Goal: Task Accomplishment & Management: Manage account settings

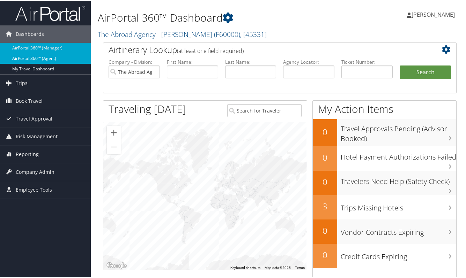
click at [47, 58] on link "AirPortal 360™ (Agent)" at bounding box center [45, 58] width 91 height 10
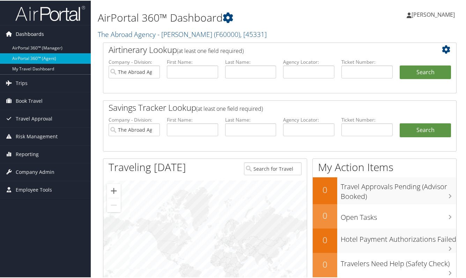
click at [29, 33] on span "Dashboards" at bounding box center [30, 33] width 28 height 17
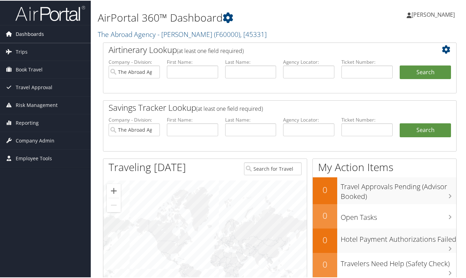
click at [32, 32] on span "Dashboards" at bounding box center [30, 33] width 28 height 17
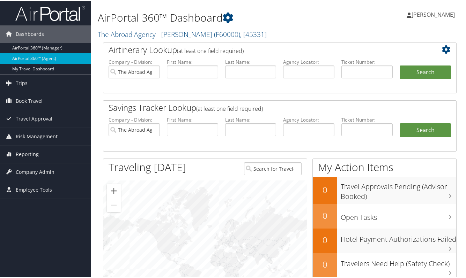
click at [422, 13] on span "[PERSON_NAME]" at bounding box center [432, 14] width 43 height 8
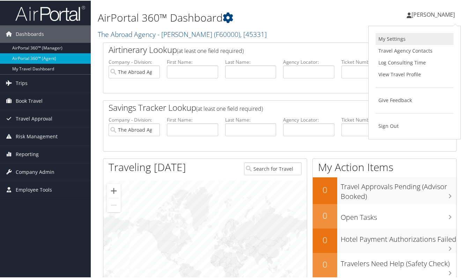
click at [397, 35] on link "My Settings" at bounding box center [414, 38] width 78 height 12
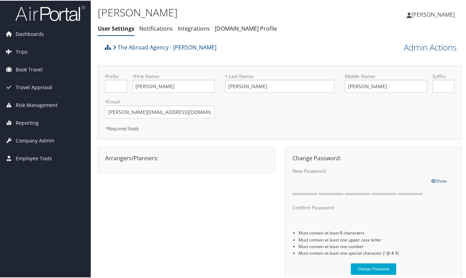
click at [432, 14] on span "[PERSON_NAME]" at bounding box center [432, 14] width 43 height 8
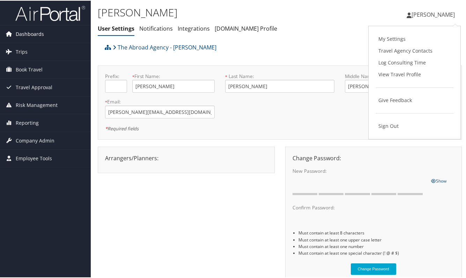
click at [36, 32] on span "Dashboards" at bounding box center [30, 33] width 28 height 17
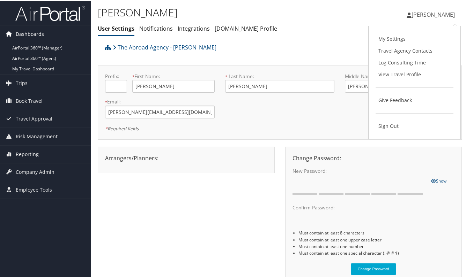
click at [28, 32] on span "Dashboards" at bounding box center [30, 33] width 28 height 17
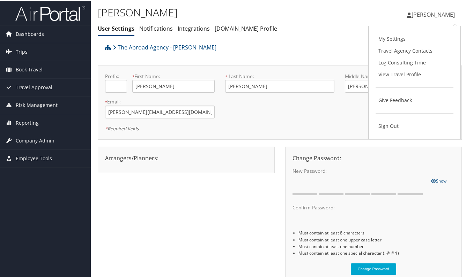
click at [28, 36] on span "Dashboards" at bounding box center [30, 33] width 28 height 17
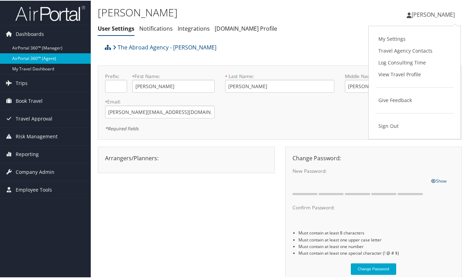
click at [27, 57] on link "AirPortal 360™ (Agent)" at bounding box center [45, 58] width 91 height 10
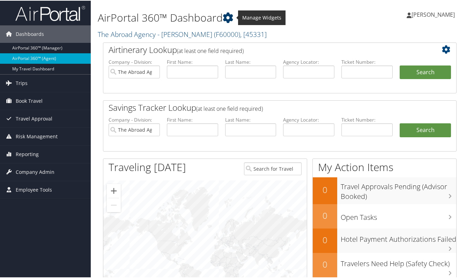
click at [231, 17] on icon at bounding box center [227, 17] width 10 height 10
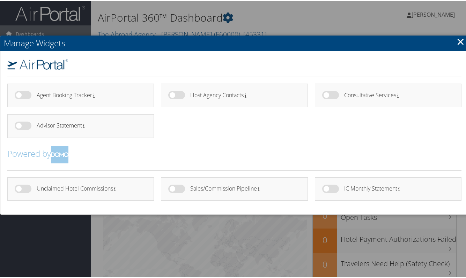
click at [332, 188] on label at bounding box center [330, 188] width 17 height 8
click at [330, 188] on input "checkbox" at bounding box center [327, 189] width 5 height 5
checkbox input "true"
click at [27, 189] on label at bounding box center [23, 188] width 17 height 8
click at [23, 189] on input "checkbox" at bounding box center [20, 189] width 5 height 5
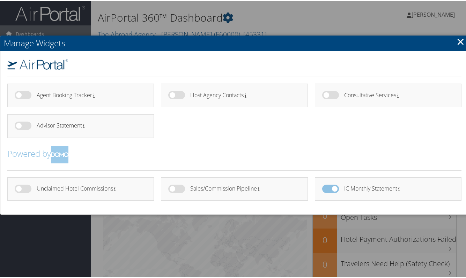
checkbox input "true"
click at [179, 188] on label at bounding box center [176, 188] width 17 height 8
click at [176, 188] on input "checkbox" at bounding box center [174, 189] width 5 height 5
checkbox input "true"
click at [458, 41] on link "×" at bounding box center [460, 41] width 8 height 14
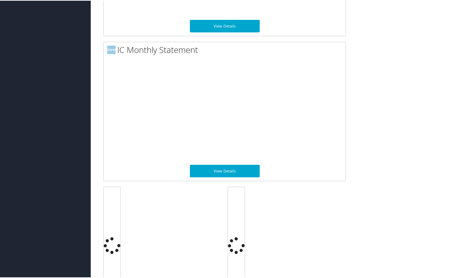
scroll to position [767, 0]
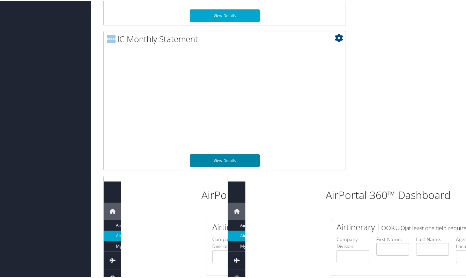
click at [229, 154] on link "View Details" at bounding box center [225, 160] width 70 height 13
